Goal: Task Accomplishment & Management: Complete application form

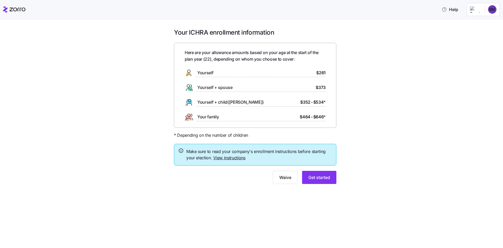
click at [296, 73] on div "Yourself $261" at bounding box center [255, 73] width 141 height 8
click at [318, 178] on span "Get started" at bounding box center [319, 177] width 22 height 6
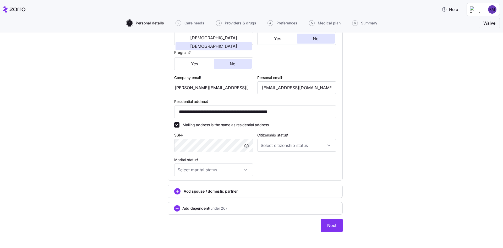
scroll to position [115, 0]
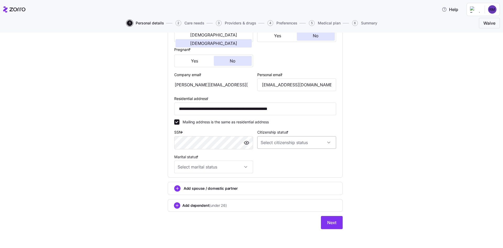
click at [291, 145] on input "Citizenship status *" at bounding box center [296, 142] width 79 height 13
click at [287, 156] on div "[DEMOGRAPHIC_DATA] citizen" at bounding box center [295, 158] width 75 height 11
type input "[DEMOGRAPHIC_DATA] citizen"
click at [210, 168] on input "Marital status *" at bounding box center [213, 166] width 79 height 13
click at [126, 165] on div "**********" at bounding box center [255, 80] width 481 height 309
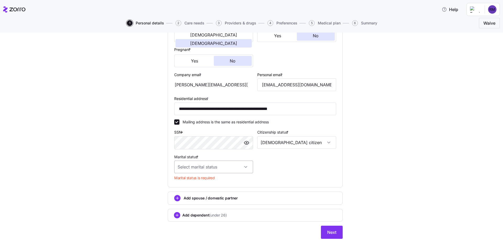
click at [210, 170] on input "Marital status *" at bounding box center [213, 166] width 79 height 13
click at [210, 179] on div "Single" at bounding box center [212, 182] width 75 height 11
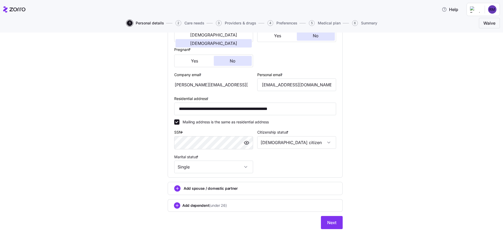
type input "Single"
click at [335, 224] on button "Next" at bounding box center [332, 222] width 22 height 13
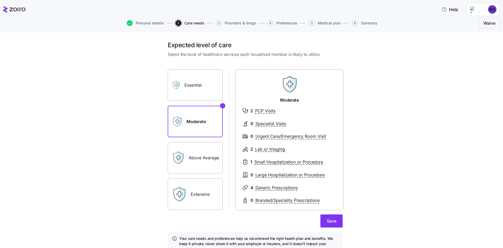
click at [181, 83] on div "Essential" at bounding box center [195, 84] width 55 height 31
click at [208, 90] on label "Essential" at bounding box center [195, 84] width 55 height 31
click at [0, 0] on input "Essential" at bounding box center [0, 0] width 0 height 0
click at [206, 161] on label "Above Average" at bounding box center [195, 157] width 55 height 31
click at [0, 0] on input "Above Average" at bounding box center [0, 0] width 0 height 0
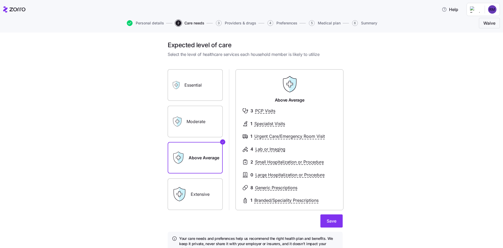
click at [200, 199] on label "Extensive" at bounding box center [195, 193] width 55 height 31
click at [0, 0] on input "Extensive" at bounding box center [0, 0] width 0 height 0
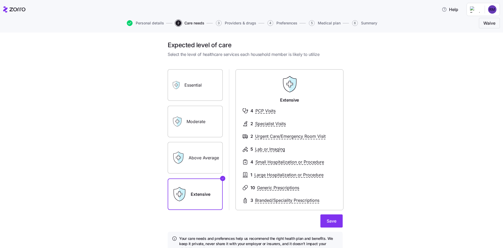
click at [195, 150] on label "Above Average" at bounding box center [195, 157] width 55 height 31
click at [0, 0] on input "Above Average" at bounding box center [0, 0] width 0 height 0
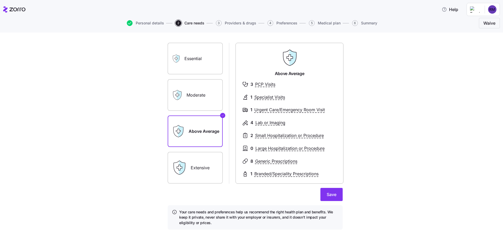
scroll to position [27, 0]
click at [186, 95] on label "Moderate" at bounding box center [195, 94] width 55 height 31
click at [0, 0] on input "Moderate" at bounding box center [0, 0] width 0 height 0
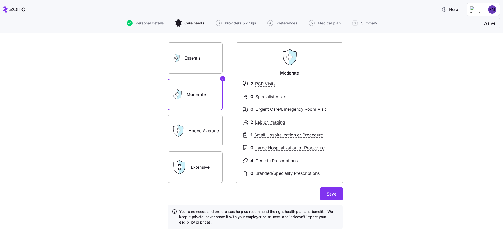
click at [189, 130] on label "Above Average" at bounding box center [195, 130] width 55 height 31
click at [0, 0] on input "Above Average" at bounding box center [0, 0] width 0 height 0
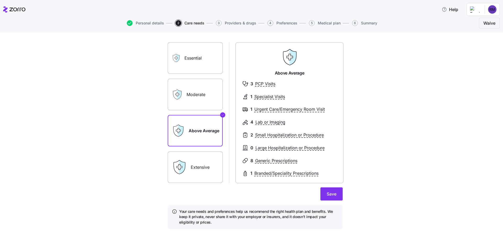
click at [214, 102] on label "Moderate" at bounding box center [195, 94] width 55 height 31
click at [0, 0] on input "Moderate" at bounding box center [0, 0] width 0 height 0
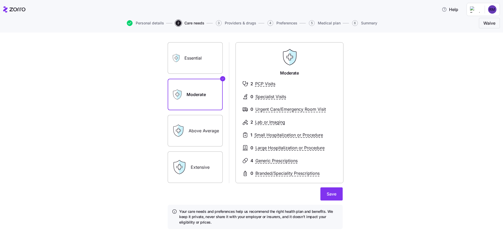
click at [207, 125] on label "Above Average" at bounding box center [195, 130] width 55 height 31
click at [0, 0] on input "Above Average" at bounding box center [0, 0] width 0 height 0
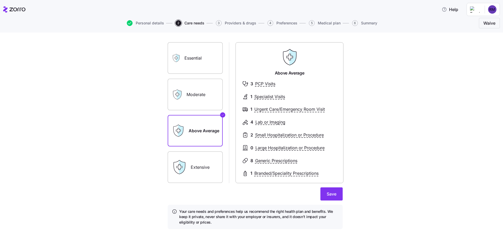
click at [215, 101] on label "Moderate" at bounding box center [195, 94] width 55 height 31
click at [0, 0] on input "Moderate" at bounding box center [0, 0] width 0 height 0
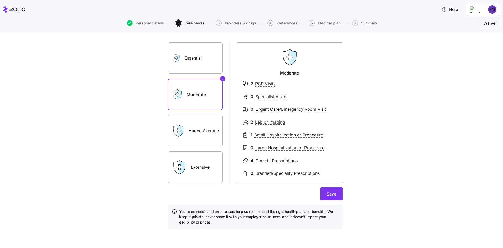
click at [214, 159] on label "Extensive" at bounding box center [195, 166] width 55 height 31
click at [0, 0] on input "Extensive" at bounding box center [0, 0] width 0 height 0
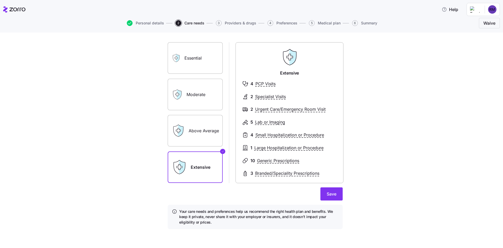
click at [208, 106] on label "Moderate" at bounding box center [195, 94] width 55 height 31
click at [0, 0] on input "Moderate" at bounding box center [0, 0] width 0 height 0
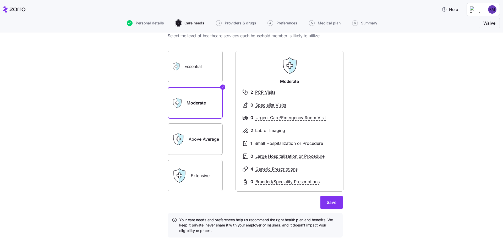
scroll to position [26, 0]
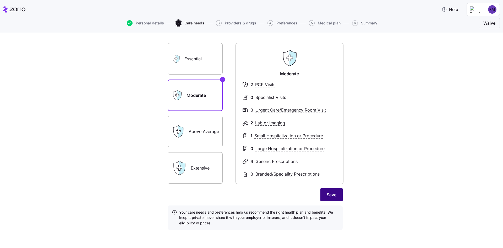
click at [324, 194] on button "Save" at bounding box center [332, 194] width 22 height 13
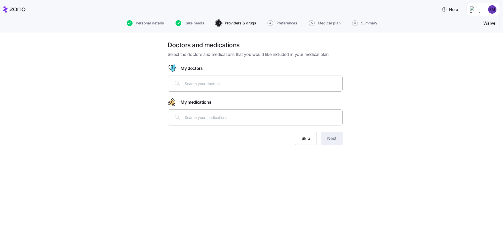
click at [238, 86] on input "text" at bounding box center [262, 83] width 155 height 6
click at [236, 117] on input "text" at bounding box center [262, 117] width 155 height 6
click at [304, 139] on span "Skip" at bounding box center [306, 138] width 9 height 6
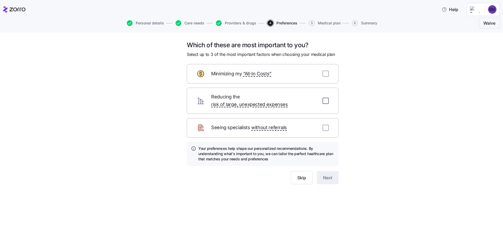
click at [328, 97] on input "checkbox" at bounding box center [326, 100] width 6 height 6
checkbox input "true"
click at [322, 121] on div "Seeing specialists without referrals" at bounding box center [263, 127] width 152 height 19
click at [323, 124] on input "checkbox" at bounding box center [326, 127] width 6 height 6
checkbox input "true"
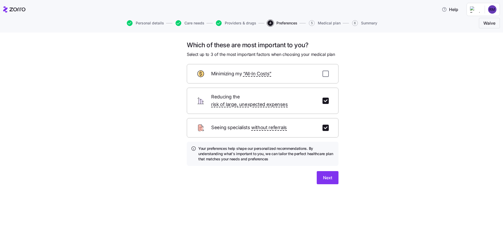
click at [323, 73] on input "checkbox" at bounding box center [326, 73] width 6 height 6
checkbox input "true"
click at [328, 174] on span "Next" at bounding box center [327, 177] width 9 height 6
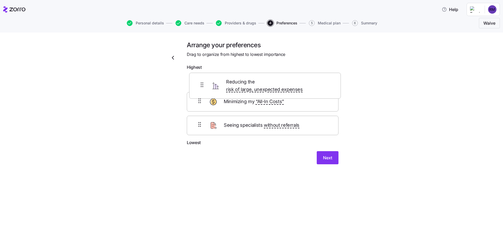
drag, startPoint x: 195, startPoint y: 108, endPoint x: 198, endPoint y: 82, distance: 26.3
click at [198, 82] on div "Minimizing my “All-In Costs” Reducing the risk of large, unexpected expenses Se…" at bounding box center [263, 106] width 152 height 67
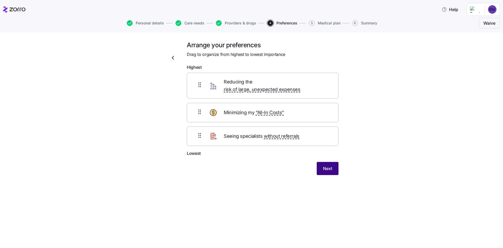
click at [326, 165] on span "Next" at bounding box center [327, 168] width 9 height 6
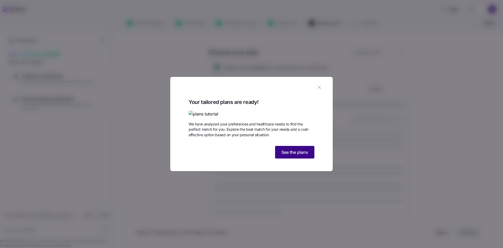
click at [285, 155] on span "See the plans" at bounding box center [294, 152] width 27 height 6
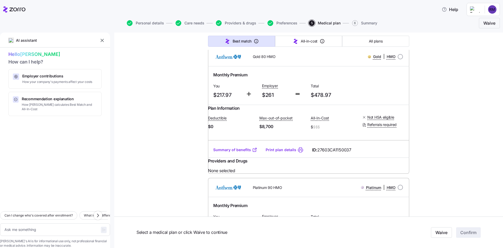
scroll to position [603, 0]
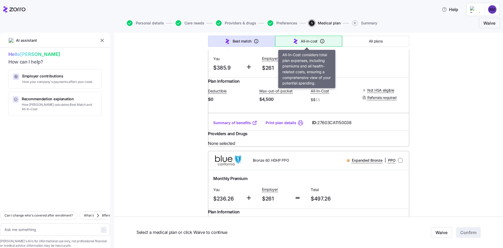
click at [301, 43] on span "All-in-cost" at bounding box center [309, 41] width 17 height 5
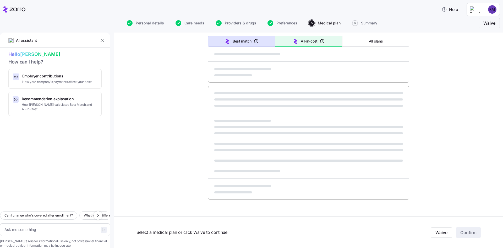
type textarea "x"
type input "Sorted by: All-in-cost"
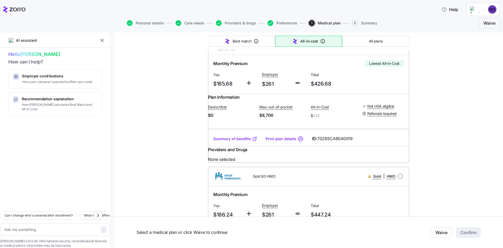
scroll to position [0, 0]
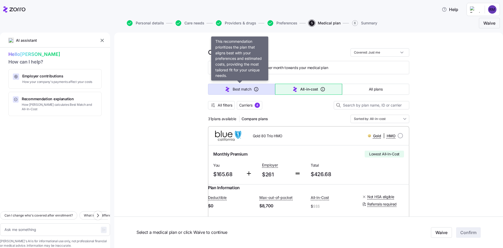
click at [240, 87] on span "Best match" at bounding box center [242, 88] width 19 height 5
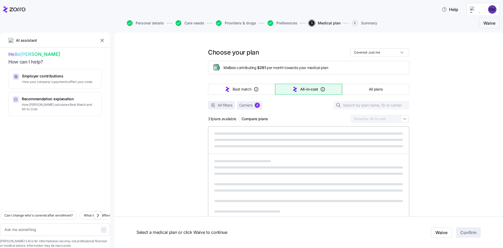
type textarea "x"
type input "Sorted by: Best match"
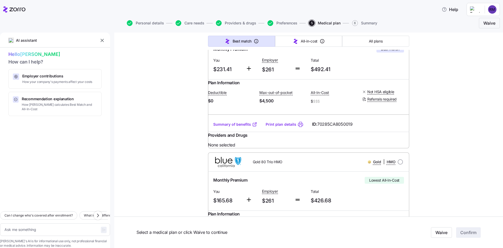
scroll to position [52, 0]
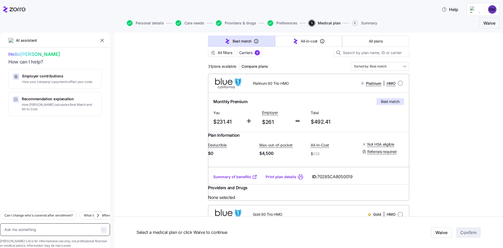
click at [56, 223] on textarea at bounding box center [55, 229] width 110 height 13
type textarea "x"
type textarea "s"
type textarea "x"
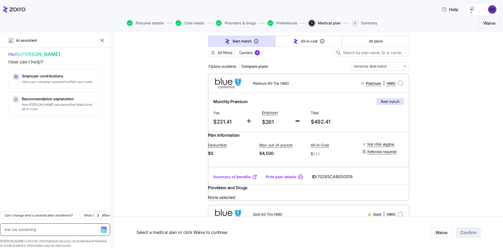
type textarea "w"
type textarea "x"
type textarea "wh"
type textarea "x"
type textarea "wha"
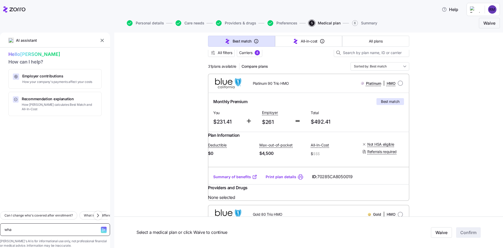
type textarea "x"
type textarea "what"
type textarea "x"
type textarea "what"
type textarea "x"
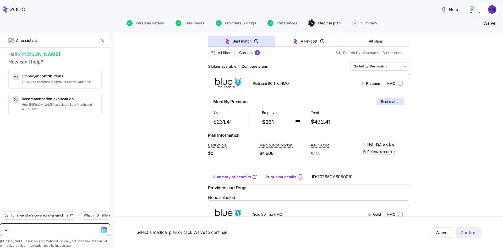
type textarea "what w"
type textarea "x"
type textarea "what wo"
type textarea "x"
type textarea "what wou"
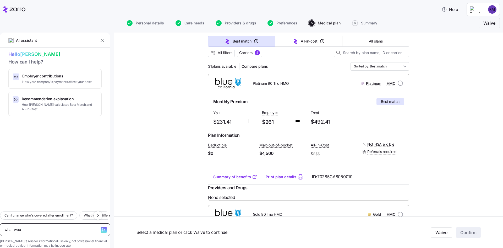
type textarea "x"
type textarea "what woul"
type textarea "x"
type textarea "what would"
type textarea "x"
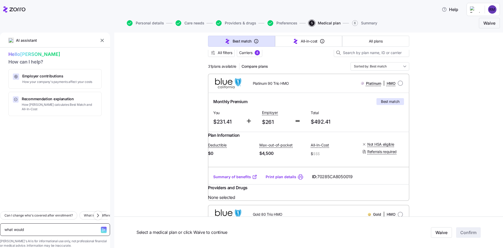
type textarea "what would"
type textarea "x"
type textarea "what would i"
type textarea "x"
type textarea "what would i"
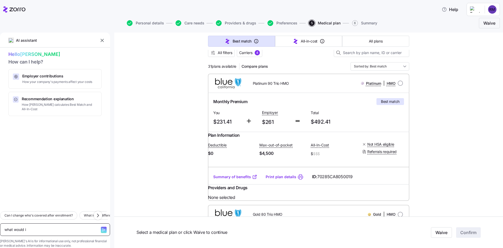
type textarea "x"
type textarea "what would i b"
type textarea "x"
type textarea "what would i be"
type textarea "x"
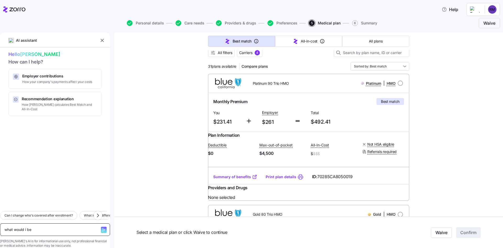
type textarea "what would i be"
type textarea "x"
type textarea "what would i be p"
type textarea "x"
type textarea "what would i be pa"
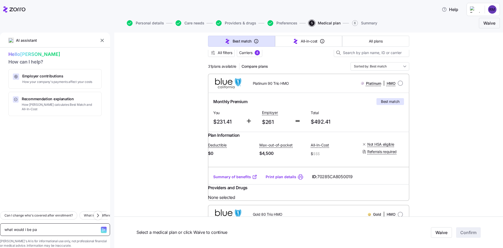
type textarea "x"
type textarea "what would i be pay"
type textarea "x"
type textarea "what would i be payi"
type textarea "x"
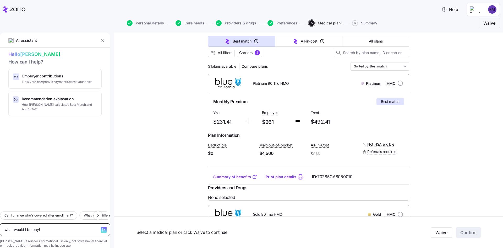
type textarea "what would i be payin"
type textarea "x"
type textarea "what would i be paying"
type textarea "x"
type textarea "what would i be paying"
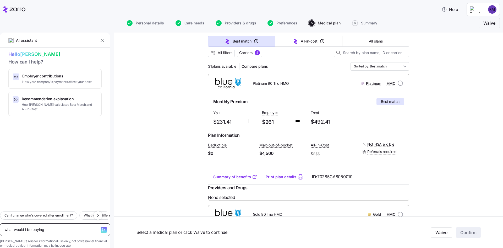
type textarea "x"
type textarea "what would i be paying m"
type textarea "x"
type textarea "what would i be paying mo"
type textarea "x"
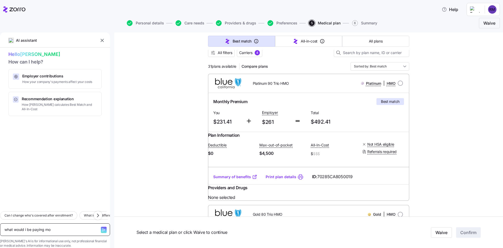
type textarea "what would i be paying mon"
type textarea "x"
type textarea "what would i be paying mont"
type textarea "x"
type textarea "what would i be paying montl"
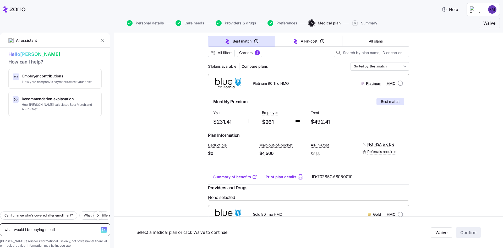
type textarea "x"
type textarea "what would i be paying montly"
type textarea "x"
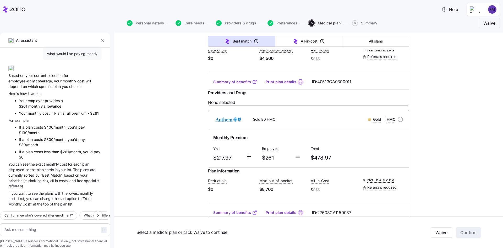
scroll to position [498, 0]
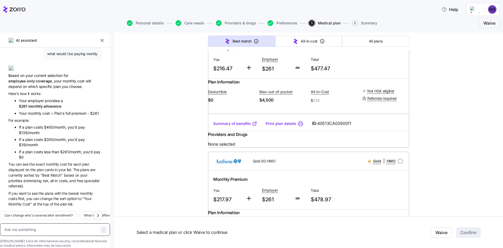
click at [66, 223] on textarea at bounding box center [55, 229] width 110 height 13
type textarea "x"
type textarea "s"
type textarea "x"
type textarea "so"
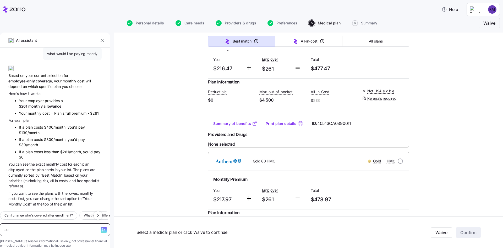
type textarea "x"
type textarea "so"
type textarea "x"
type textarea "so i"
type textarea "x"
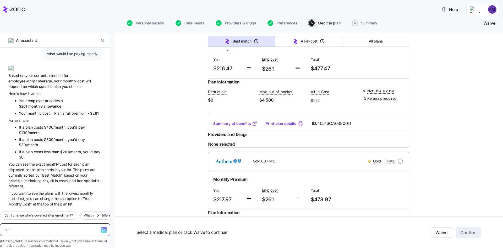
type textarea "so if"
type textarea "x"
type textarea "so if"
type textarea "x"
type textarea "so if i"
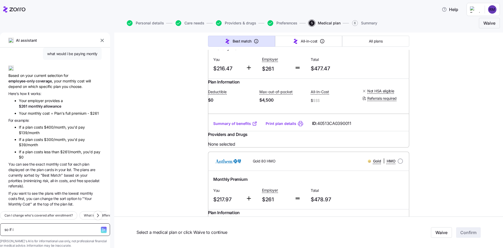
type textarea "x"
type textarea "so if it"
type textarea "x"
type textarea "so if it"
type textarea "x"
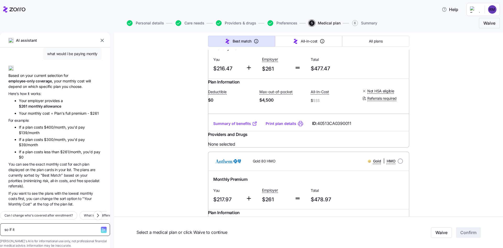
type textarea "so if it w"
type textarea "x"
type textarea "so if it wa"
type textarea "x"
type textarea "so if it was"
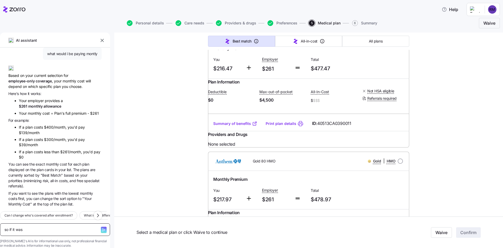
type textarea "x"
type textarea "so if it was"
type textarea "x"
type textarea "so if it was 4"
type textarea "x"
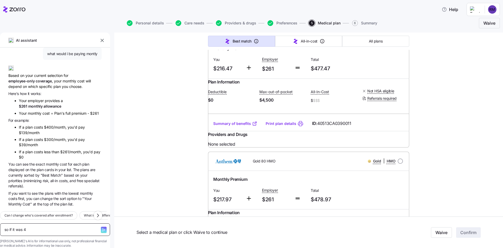
type textarea "so if it was 47"
type textarea "x"
type textarea "so if it was 477"
type textarea "x"
type textarea "so if it was 477."
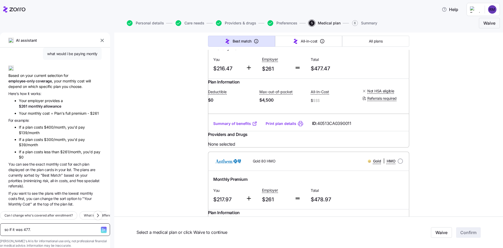
type textarea "x"
type textarea "so if it was 477.4"
type textarea "x"
type textarea "so if it was 477.47"
type textarea "x"
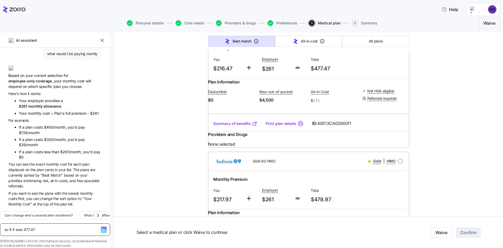
type textarea "so if it was 477.47"
type textarea "x"
type textarea "so if it was 477.47 h"
type textarea "x"
type textarea "so if it was 477.47 ho"
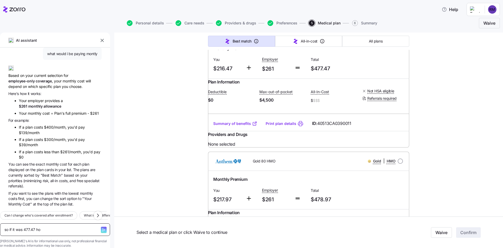
type textarea "x"
type textarea "so if it was 477.47 how"
type textarea "x"
type textarea "so if it was 477.47 how"
type textarea "x"
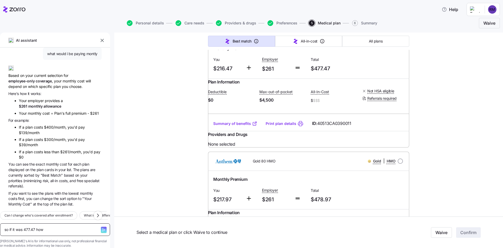
type textarea "so if it was 477.47 how m"
type textarea "x"
type textarea "so if it was 477.47 how mu"
type textarea "x"
type textarea "so if it was 477.47 how muc"
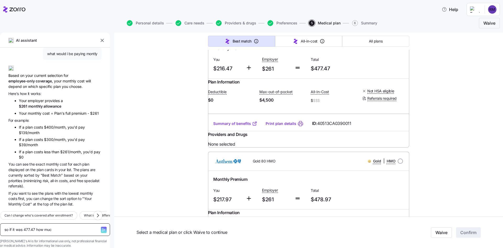
type textarea "x"
type textarea "so if it was 477.47 how much"
type textarea "x"
type textarea "so if it was 477.47 how much"
type textarea "x"
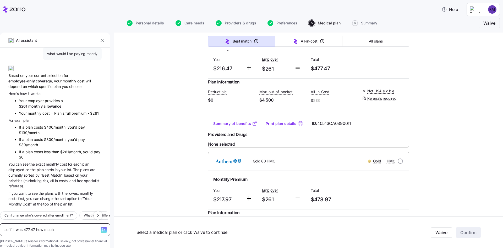
type textarea "so if it was 477.47 how much w"
type textarea "x"
type textarea "so if it was 477.47 how much wo"
type textarea "x"
type textarea "so if it was 477.47 how much wou"
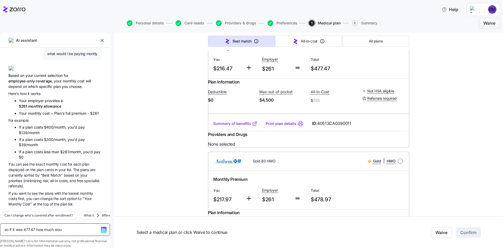
type textarea "x"
type textarea "so if it was 477.47 how much woul"
type textarea "x"
type textarea "so if it was 477.47 how much would"
type textarea "x"
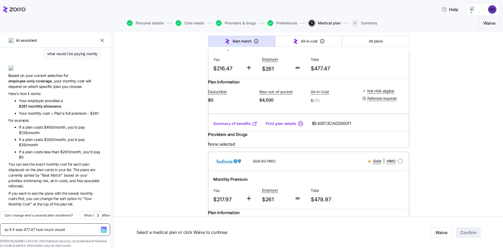
type textarea "so if it was 477.47 how much would"
type textarea "x"
type textarea "so if it was 477.47 how much would i"
type textarea "x"
type textarea "so if it was 477.47 how much would i"
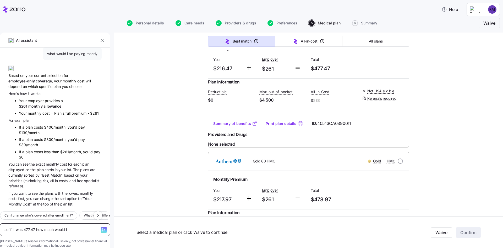
type textarea "x"
type textarea "so if it was 477.47 how much would i b"
type textarea "x"
type textarea "so if it was 477.47 how much would i be"
type textarea "x"
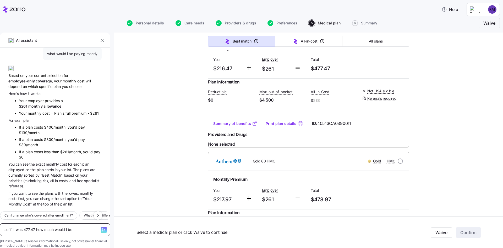
type textarea "so if it was 477.47 how much would i be"
type textarea "x"
type textarea "so if it was 477.47 how much would i be p"
type textarea "x"
type textarea "so if it was 477.47 how much would i be pa"
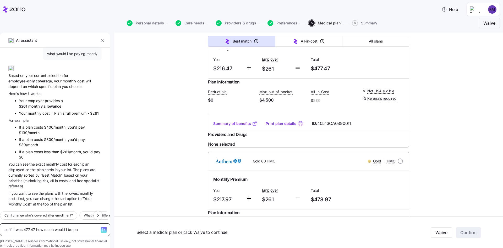
type textarea "x"
type textarea "so if it was 477.47 how much would i be pay"
type textarea "x"
type textarea "so if it was 477.47 how much would i be payi"
type textarea "x"
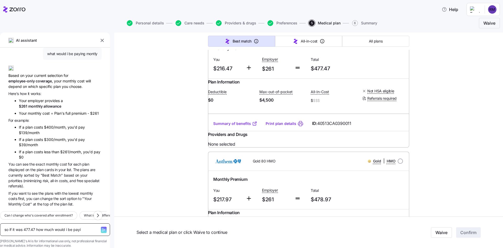
type textarea "so if it was 477.47 how much would i be payin"
type textarea "x"
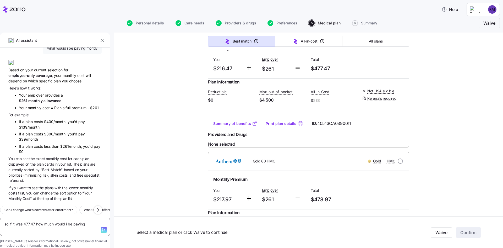
type textarea "so if it was 477.47 how much would i be paying"
type textarea "x"
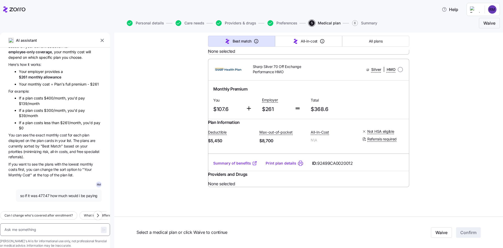
scroll to position [4272, 0]
click at [31, 223] on textarea at bounding box center [55, 229] width 110 height 13
type textarea "x"
type textarea "w"
type textarea "x"
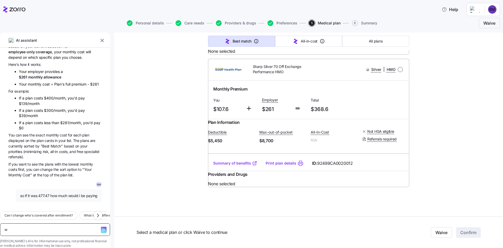
type textarea "wh"
type textarea "x"
type textarea "wha"
type textarea "x"
type textarea "what"
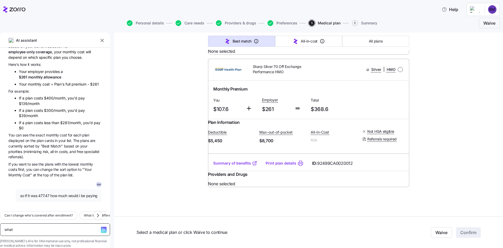
type textarea "x"
type textarea "what"
type textarea "x"
type textarea "what a"
type textarea "x"
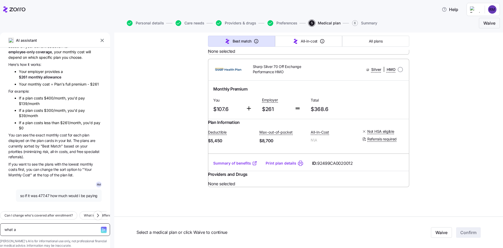
type textarea "what ab"
type textarea "x"
type textarea "what abo"
type textarea "x"
type textarea "what abou"
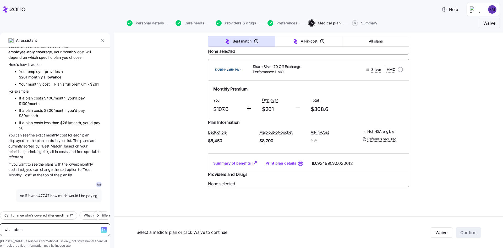
type textarea "x"
type textarea "what about"
type textarea "x"
type textarea "what about"
type textarea "x"
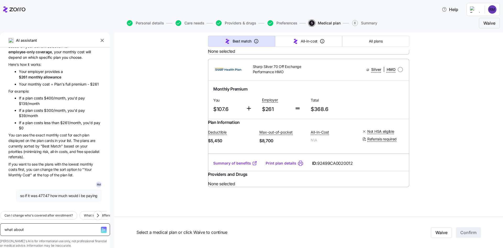
type textarea "what about 3"
type textarea "x"
type textarea "what about 30"
type textarea "x"
type textarea "what about 301"
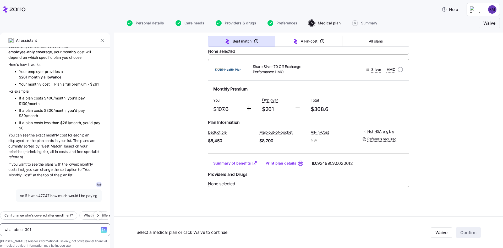
type textarea "x"
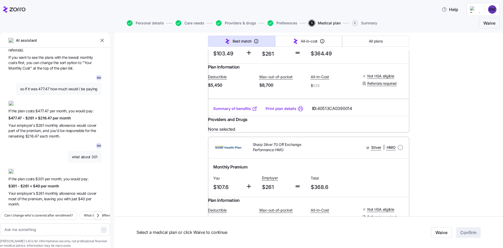
scroll to position [3899, 0]
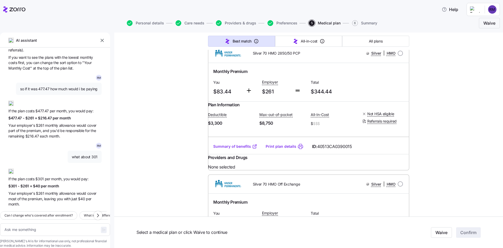
type textarea "x"
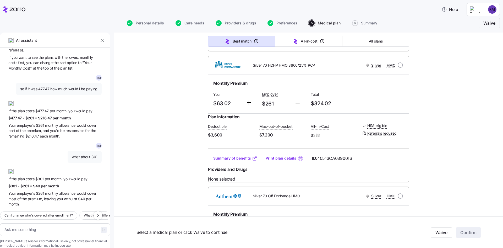
scroll to position [2667, 0]
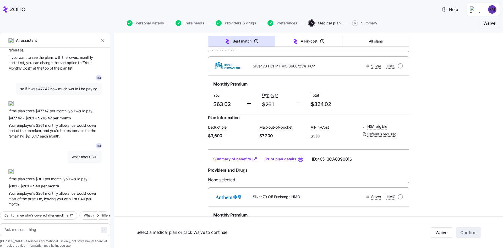
scroll to position [2693, 0]
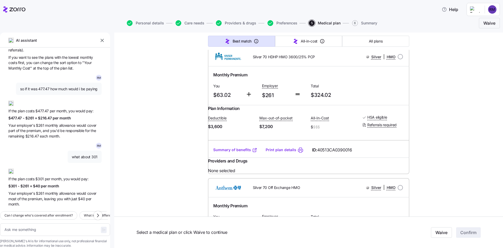
radio input "true"
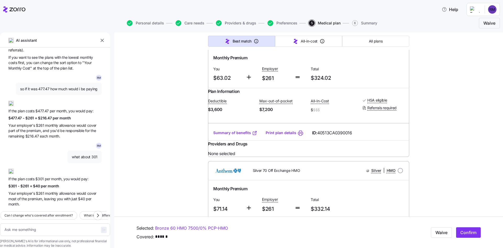
scroll to position [2719, 0]
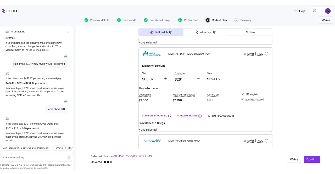
scroll to position [2712, 0]
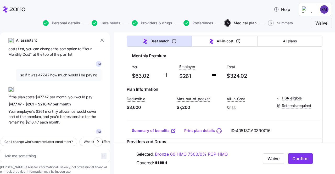
click at [298, 158] on span "Confirm" at bounding box center [301, 159] width 16 height 6
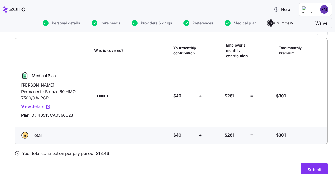
scroll to position [34, 0]
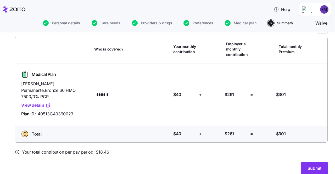
click at [227, 21] on icon "button" at bounding box center [228, 23] width 6 height 6
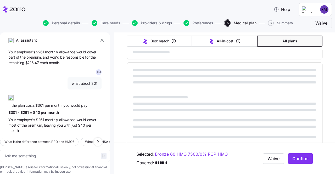
scroll to position [200, 0]
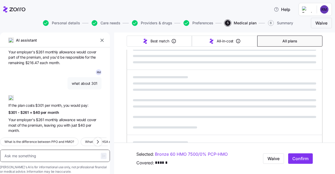
click at [68, 150] on textarea at bounding box center [55, 156] width 110 height 12
type textarea "x"
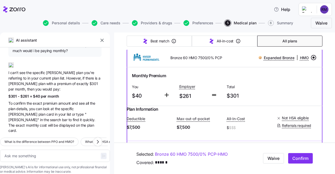
scroll to position [337, 0]
click at [98, 139] on icon "button" at bounding box center [98, 142] width 6 height 6
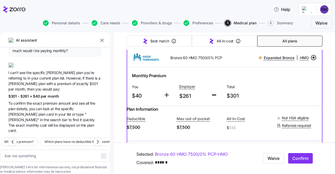
click at [34, 139] on span "What is a premium?" at bounding box center [18, 141] width 29 height 5
click at [101, 150] on div at bounding box center [105, 156] width 9 height 12
click at [102, 155] on icon "button" at bounding box center [103, 156] width 3 height 3
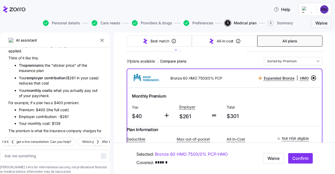
scroll to position [455, 0]
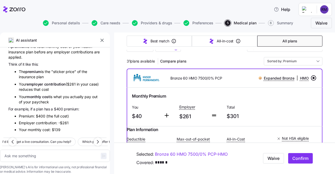
click at [303, 162] on button "Confirm" at bounding box center [301, 159] width 25 height 10
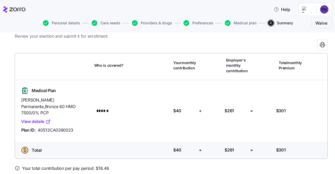
scroll to position [34, 0]
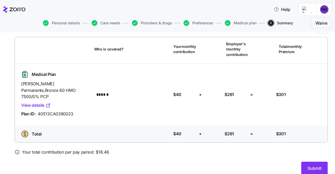
click at [310, 162] on button "Submit" at bounding box center [315, 168] width 26 height 13
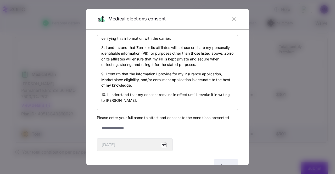
scroll to position [324, 0]
click at [138, 128] on input "Please enter your full name to attest and consent to the conditions presented" at bounding box center [168, 128] width 142 height 13
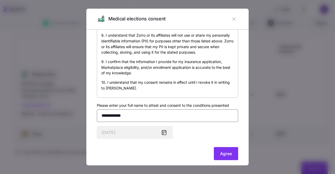
scroll to position [19, 0]
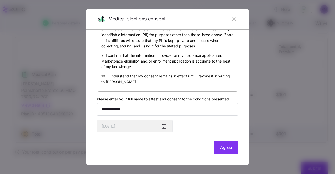
click at [164, 129] on icon at bounding box center [164, 126] width 6 height 6
click at [165, 127] on icon at bounding box center [164, 126] width 4 height 4
click at [214, 147] on button "Agree" at bounding box center [226, 147] width 24 height 13
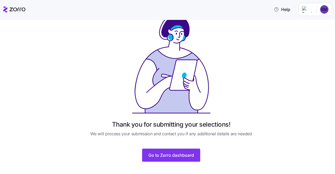
scroll to position [20, 0]
